Goal: Manage account settings

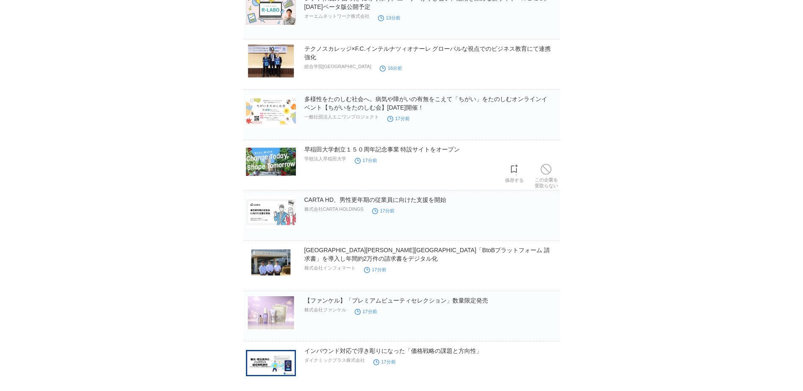
scroll to position [423, 0]
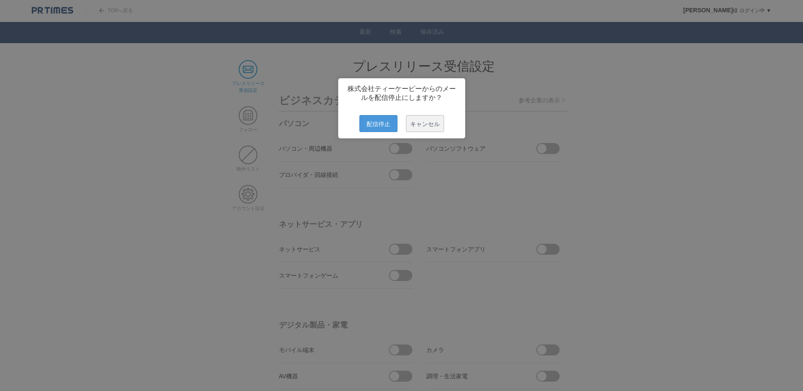
click at [378, 126] on span "配信停止" at bounding box center [379, 123] width 38 height 17
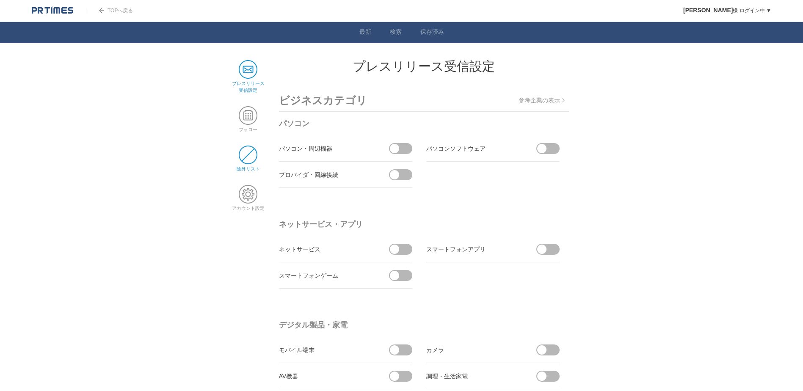
click at [255, 162] on span at bounding box center [248, 155] width 19 height 19
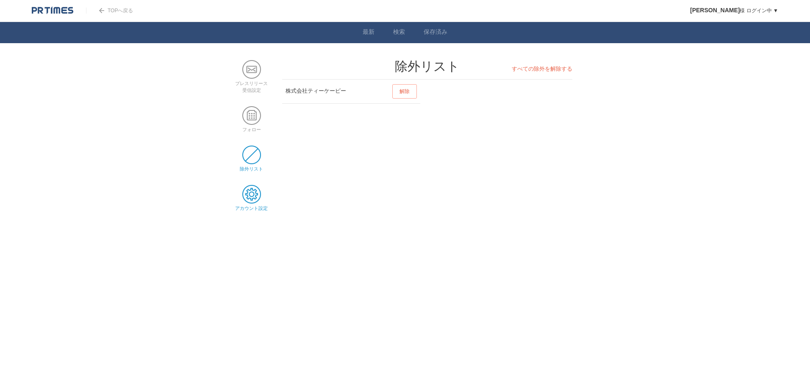
click at [249, 191] on span at bounding box center [251, 194] width 19 height 19
